Goal: Navigation & Orientation: Go to known website

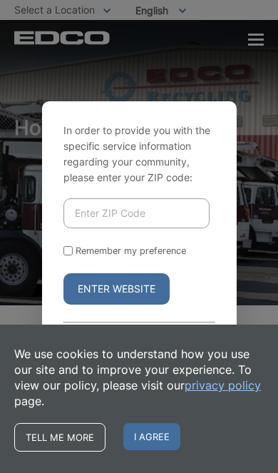
click at [184, 228] on input "Enter ZIP Code" at bounding box center [136, 213] width 146 height 30
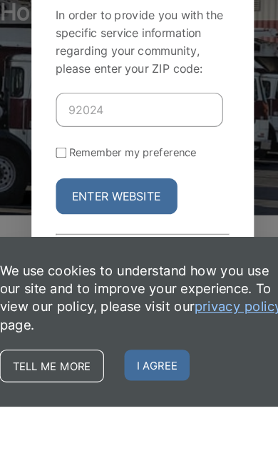
type input "92024"
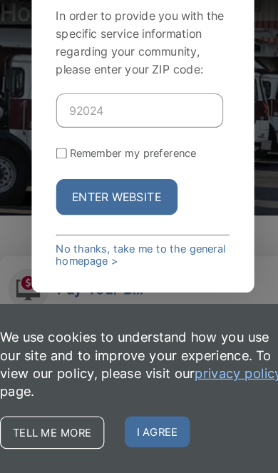
click at [137, 215] on button "Enter Website" at bounding box center [116, 230] width 106 height 31
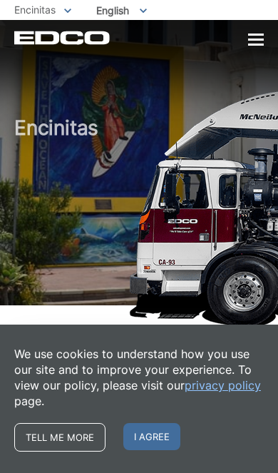
click at [148, 441] on span "I agree" at bounding box center [151, 436] width 57 height 27
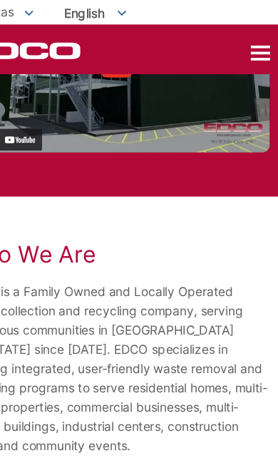
scroll to position [2807, 0]
